Goal: Task Accomplishment & Management: Use online tool/utility

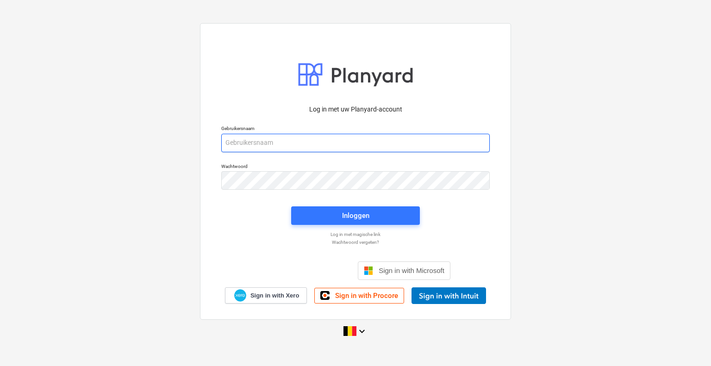
click at [235, 142] on input "email" at bounding box center [355, 143] width 269 height 19
type input "[PERSON_NAME][EMAIL_ADDRESS][DOMAIN_NAME]"
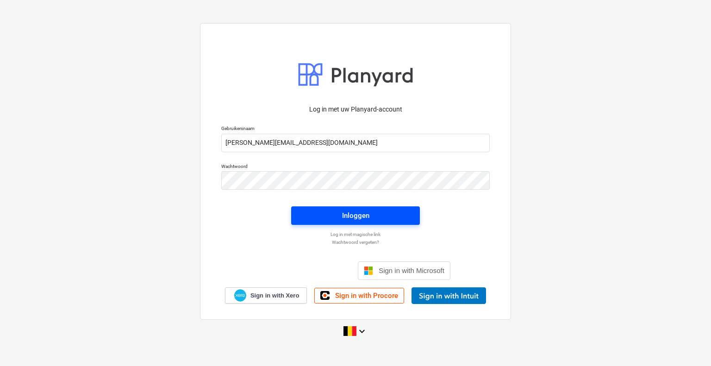
click at [358, 216] on div "Inloggen" at bounding box center [355, 216] width 27 height 12
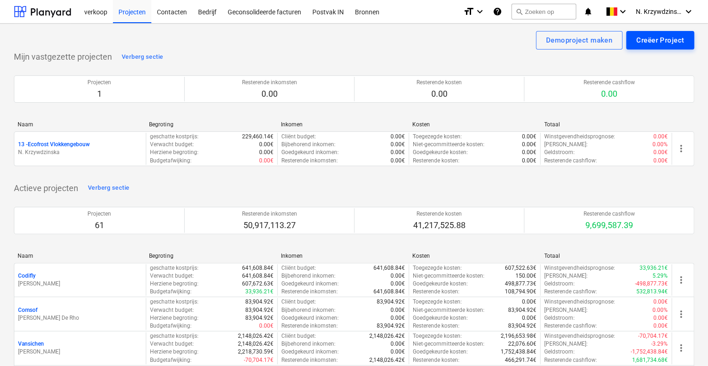
click at [649, 40] on div "Creëer Project" at bounding box center [661, 40] width 48 height 12
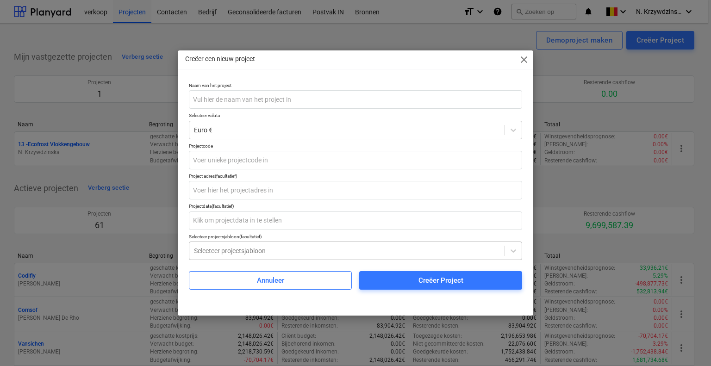
click at [253, 255] on div at bounding box center [347, 250] width 306 height 9
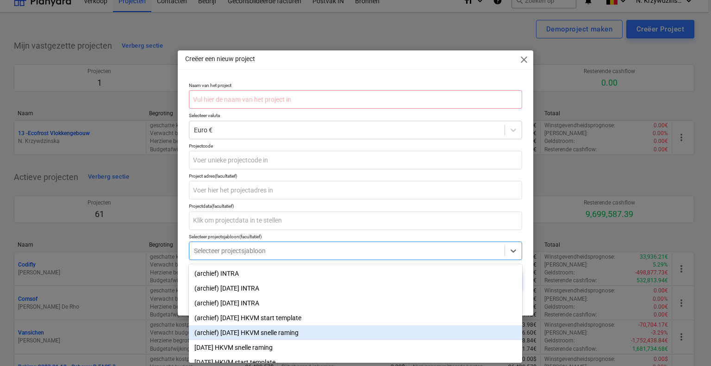
scroll to position [11, 0]
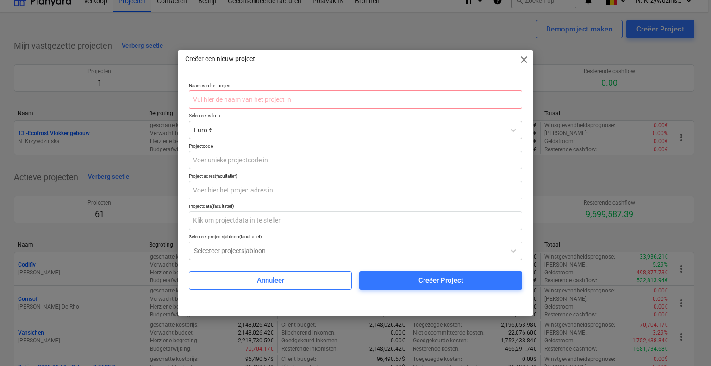
click at [529, 231] on div "Naam van het project Selecteer valuta Euro € Projectcode Project adres (faculta…" at bounding box center [356, 190] width 356 height 222
click at [295, 96] on input "text" at bounding box center [355, 99] width 333 height 19
click at [318, 101] on input "text" at bounding box center [355, 99] width 333 height 19
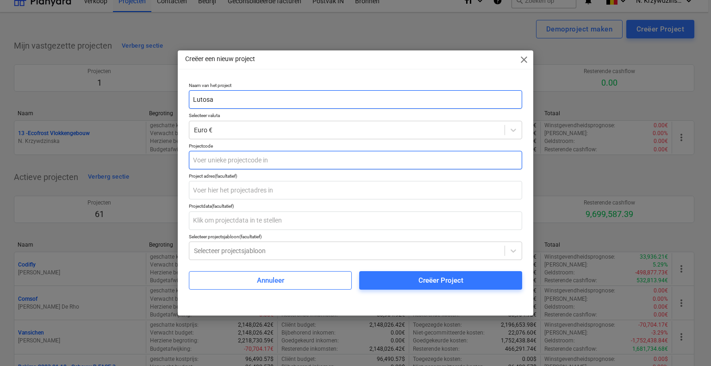
type input "Lutosa"
click at [244, 155] on input "text" at bounding box center [355, 160] width 333 height 19
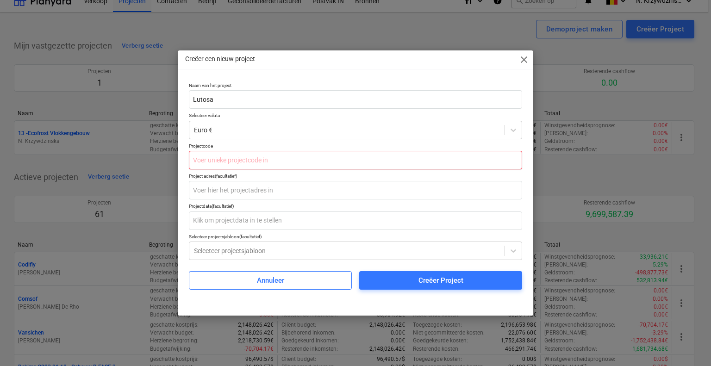
click at [231, 159] on input "text" at bounding box center [355, 160] width 333 height 19
click at [228, 162] on input "text" at bounding box center [355, 160] width 333 height 19
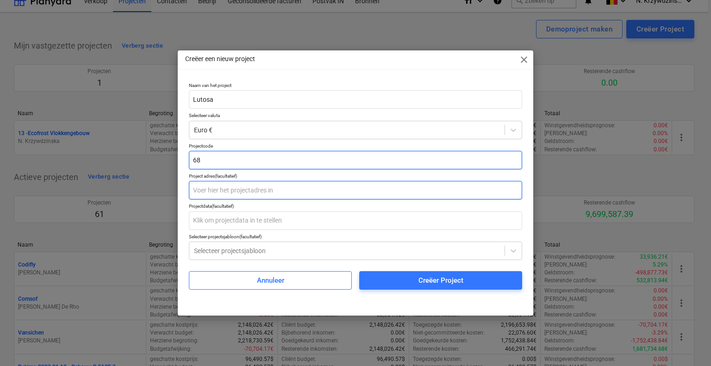
type input "68"
click at [248, 185] on input "text" at bounding box center [355, 190] width 333 height 19
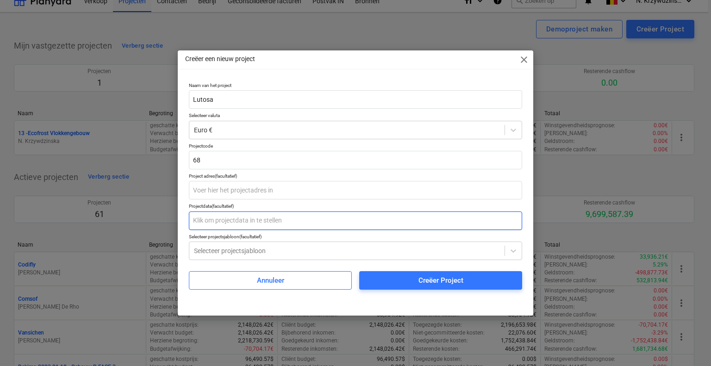
click at [256, 217] on input "text" at bounding box center [355, 221] width 333 height 19
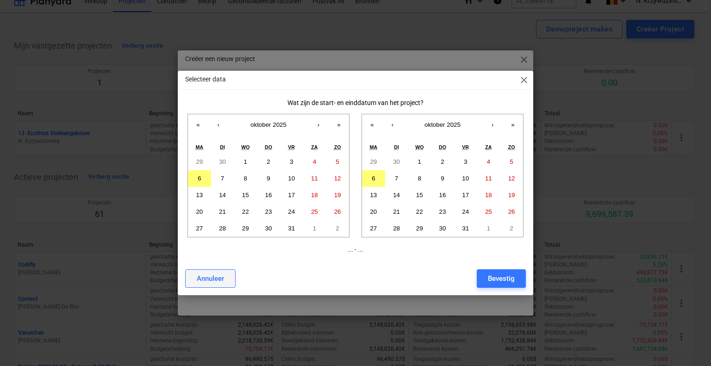
click at [214, 272] on button "Annuleer" at bounding box center [210, 278] width 50 height 19
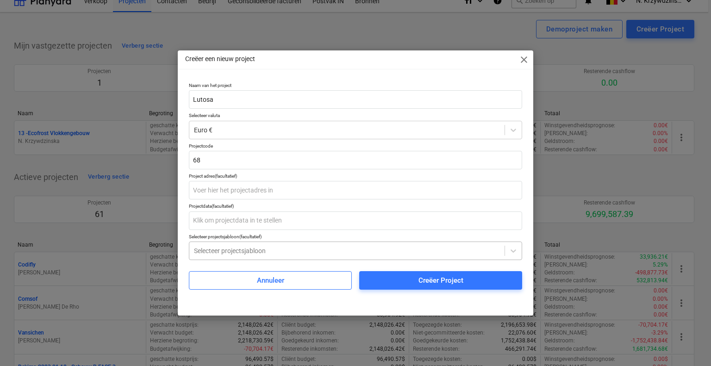
click at [245, 253] on div at bounding box center [347, 250] width 306 height 9
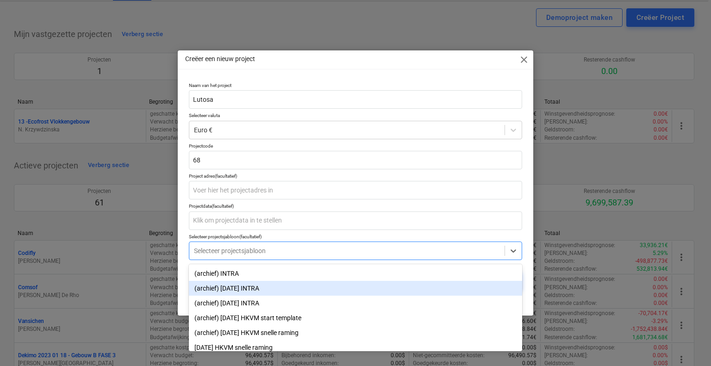
scroll to position [22, 0]
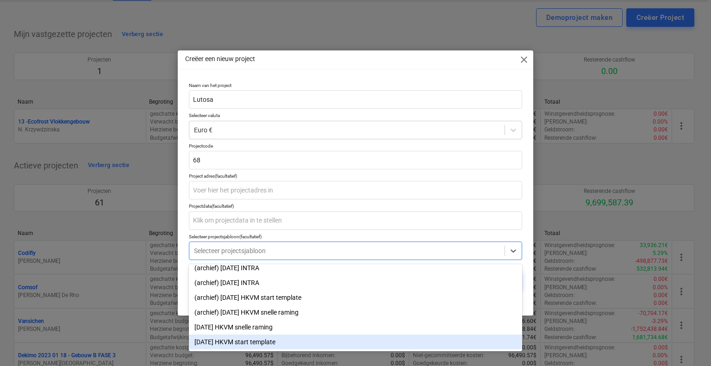
click at [302, 338] on div "[DATE] HKVM start template" at bounding box center [355, 342] width 333 height 15
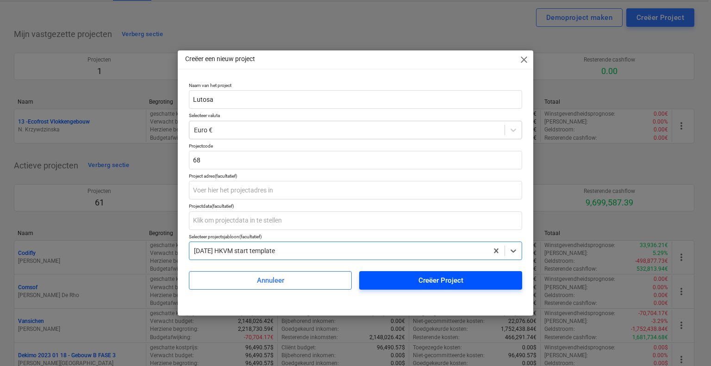
click at [416, 284] on span "Creëer Project" at bounding box center [440, 281] width 141 height 12
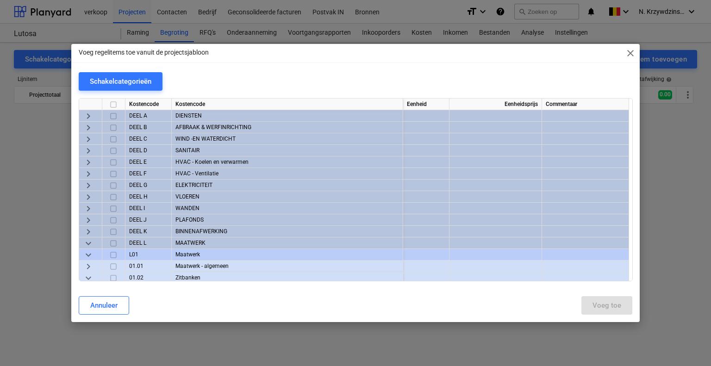
click at [87, 116] on span "keyboard_arrow_right" at bounding box center [88, 116] width 11 height 11
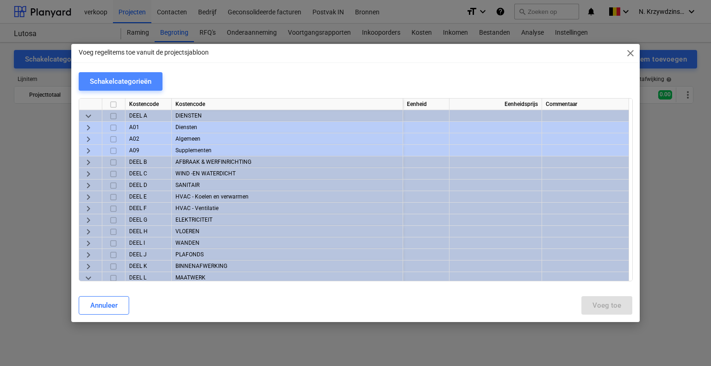
click at [116, 88] on button "Schakelcategorieën" at bounding box center [121, 81] width 84 height 19
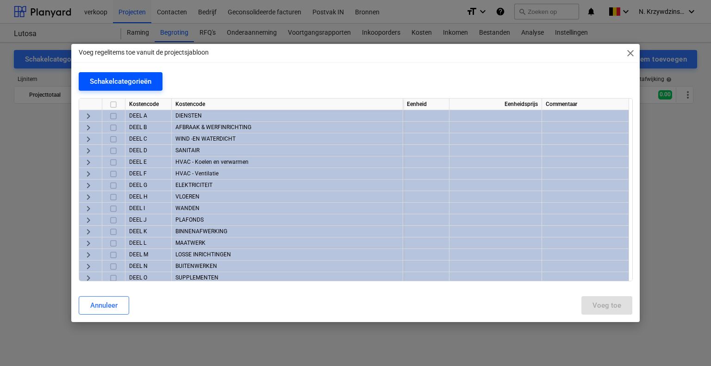
click at [158, 80] on button "Schakelcategorieën" at bounding box center [121, 81] width 84 height 19
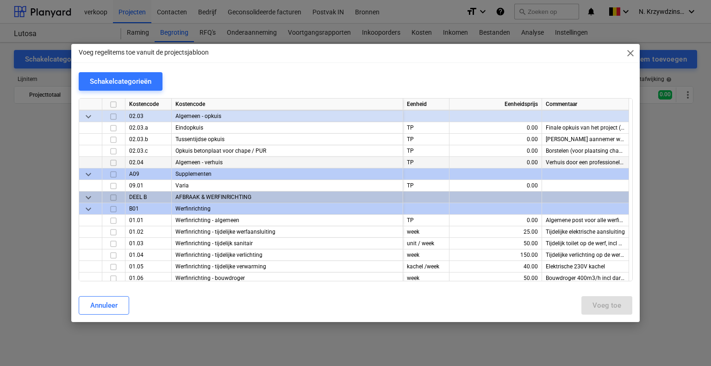
scroll to position [139, 0]
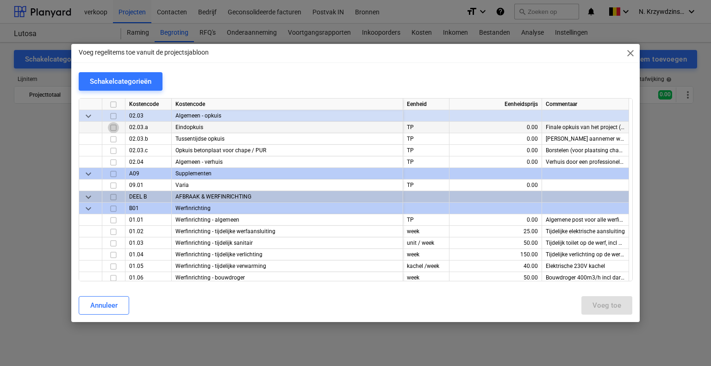
click at [114, 127] on input "checkbox" at bounding box center [113, 127] width 11 height 11
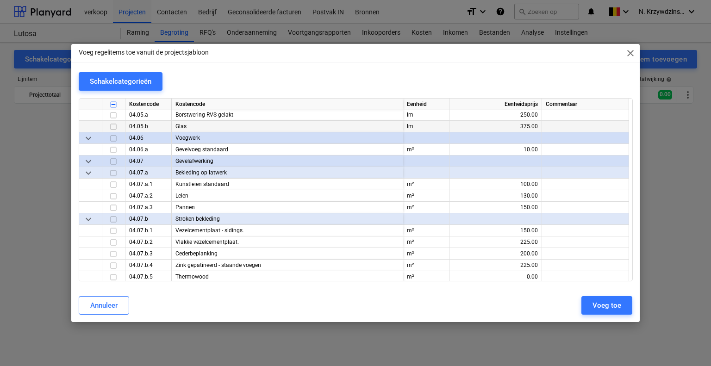
scroll to position [2824, 0]
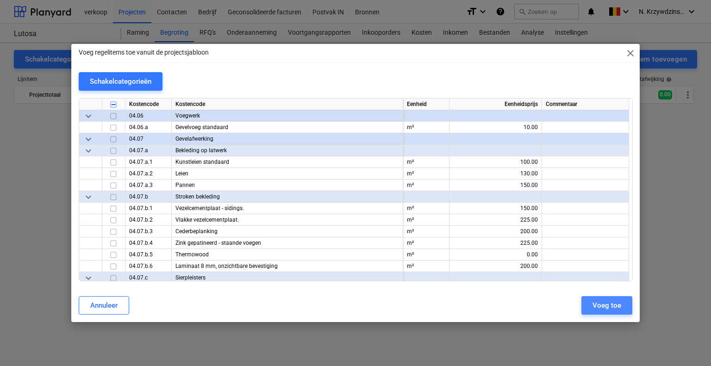
click at [593, 309] on button "Voeg toe" at bounding box center [606, 305] width 51 height 19
